Goal: Navigation & Orientation: Find specific page/section

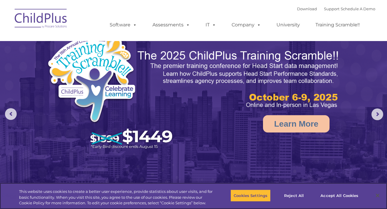
select select "MEDIUM"
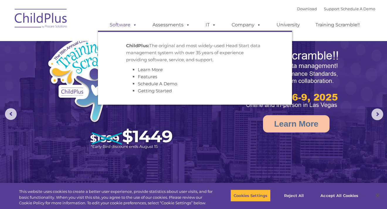
click at [125, 24] on link "Software" at bounding box center [123, 25] width 39 height 12
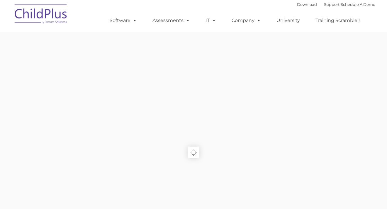
click at [297, 8] on div "Download Support | Schedule A Demo " at bounding box center [336, 4] width 78 height 9
click at [297, 4] on link "Download" at bounding box center [307, 4] width 20 height 5
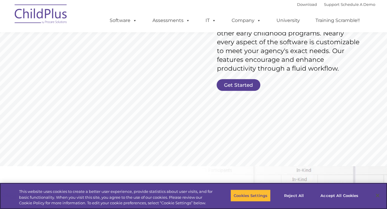
scroll to position [116, 0]
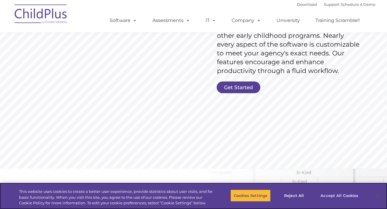
click at [325, 195] on button "Accept All Cookies" at bounding box center [339, 195] width 44 height 12
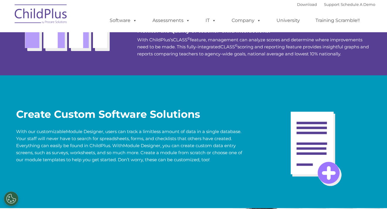
scroll to position [0, 0]
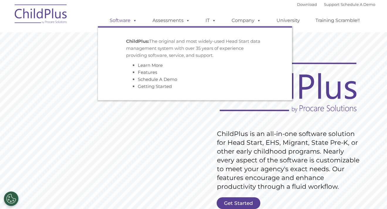
click at [113, 16] on link "Software" at bounding box center [123, 21] width 39 height 12
